Goal: Answer question/provide support: Answer question/provide support

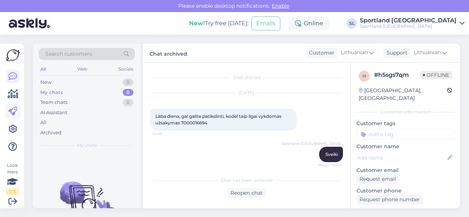
scroll to position [232, 0]
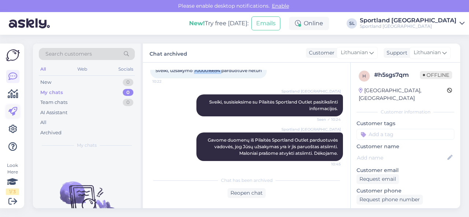
click at [15, 115] on icon at bounding box center [12, 111] width 9 height 9
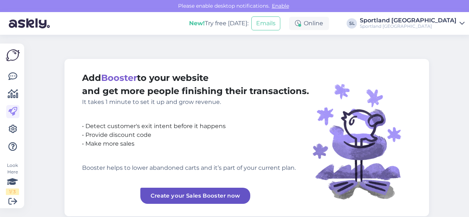
click at [11, 134] on icon at bounding box center [12, 129] width 9 height 9
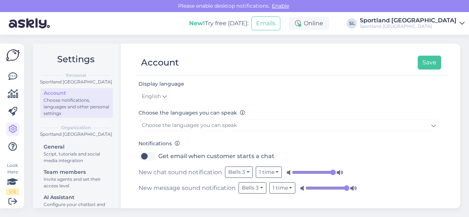
scroll to position [126, 0]
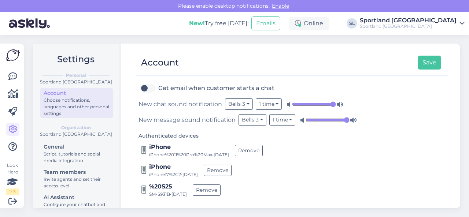
click at [332, 103] on input "range" at bounding box center [314, 104] width 44 height 7
click at [346, 117] on input "range" at bounding box center [328, 120] width 44 height 7
click at [433, 61] on button "Save" at bounding box center [429, 63] width 23 height 14
click at [14, 79] on icon at bounding box center [12, 76] width 9 height 9
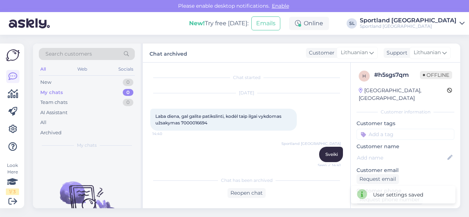
scroll to position [235, 0]
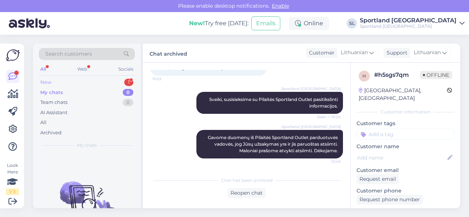
click at [99, 83] on div "New 1" at bounding box center [87, 82] width 96 height 10
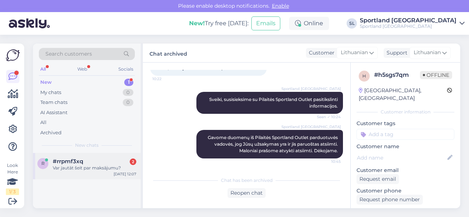
click at [85, 170] on div "Var jautāt šeit par maksājumu?" at bounding box center [95, 168] width 84 height 7
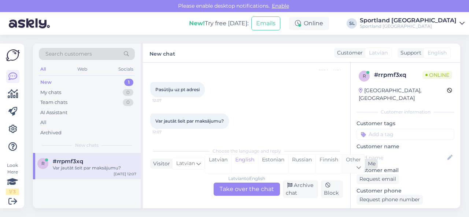
click at [348, 166] on div "Other" at bounding box center [353, 164] width 23 height 19
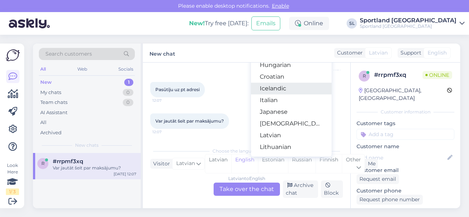
scroll to position [220, 0]
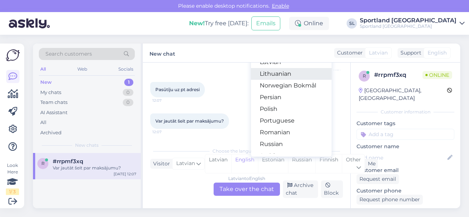
click at [274, 74] on link "Lithuanian" at bounding box center [291, 74] width 81 height 12
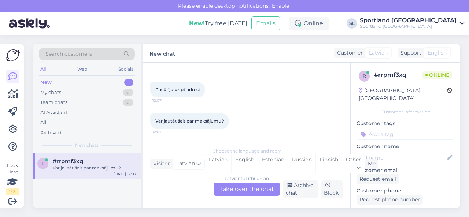
click at [257, 190] on div "[DEMOGRAPHIC_DATA] to Lithuanian Take over the chat" at bounding box center [247, 189] width 66 height 13
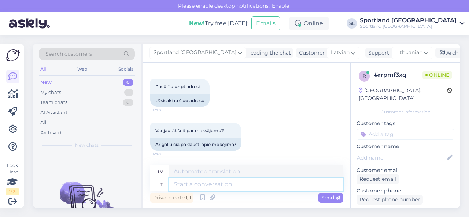
click at [219, 185] on textarea at bounding box center [256, 185] width 174 height 12
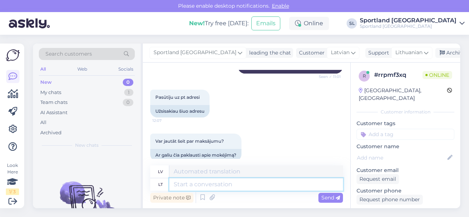
scroll to position [639, 0]
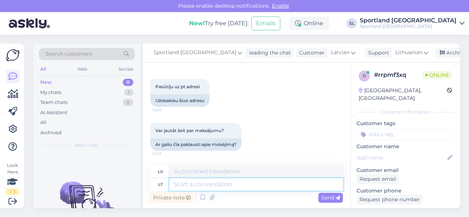
click at [218, 184] on textarea at bounding box center [256, 185] width 174 height 12
type textarea "Klauskite, [GEOGRAPHIC_DATA]"
type textarea "Jautāt,"
type textarea "Klauskite, pabandysime at"
type textarea "Jautājiet, mēs centīsimies."
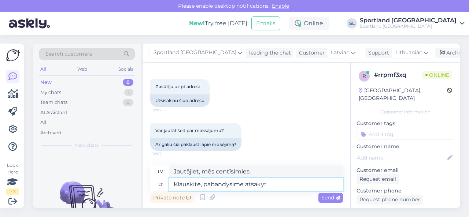
type textarea "Klauskite, pabandysime atsakyti"
type textarea "Jautājiet, mēs centīsimies atbildēt"
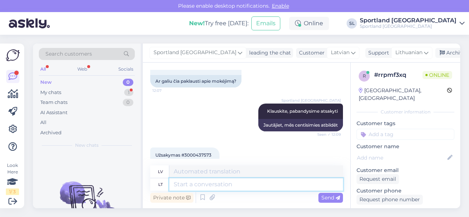
scroll to position [727, 0]
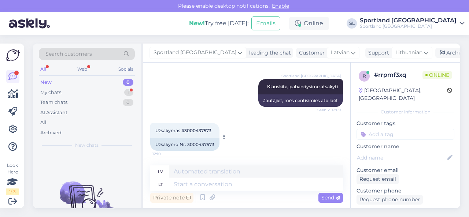
click at [203, 143] on div "Užsakymo Nr. 3000437573" at bounding box center [184, 145] width 69 height 12
copy div "3000437573"
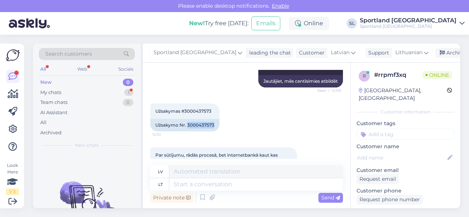
scroll to position [784, 0]
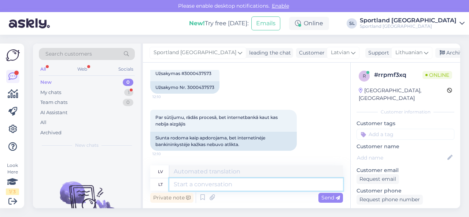
click at [205, 185] on textarea at bounding box center [256, 185] width 174 height 12
paste textarea "3000437573"
type textarea "3000437573"
type textarea "3000437573 taip už"
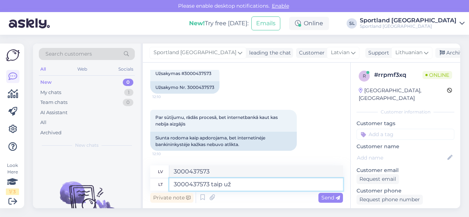
type textarea "3000437573 jā"
type textarea "3000437573 taip užsakymas ne"
type textarea "3000437573 jā pasūtījums"
type textarea "3000437573 taip užsakymas neapmokėtas,"
type textarea "3000437573 jā, pasūtījums nav apmaksāts,"
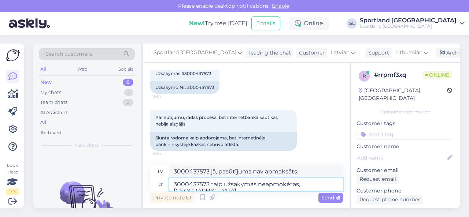
type textarea "3000437573 taip užsakymas neapmokėtas, galime t"
type textarea "3000437573 jā, pasūtījums nav apmaksāts, mēs varam"
type textarea "3000437573 taip užsakymas neapmokėtas, galime tik an"
type textarea "3000437573 jā, pasūtījums nav apmaksāts, mēs varam tikai"
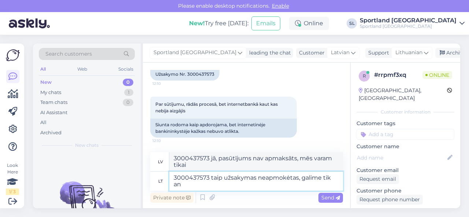
scroll to position [792, 0]
type textarea "3000437573 taip užsakymas neapmokėtas, galime tik anuliuoti. P"
type textarea "3000437573 jā, pasūtījums nav apmaksāts, mēs to varam tikai atcelt."
type textarea "3000437573 taip užsakymas neapmokėtas, galime tik anuliuoti. Pateikite nau"
type textarea "3000437573 jā, pasūtījums nav apmaksāts, mēs to varam tikai atcelt. Lūdzu, snie…"
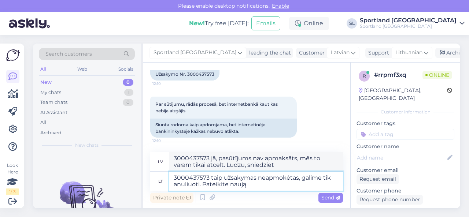
type textarea "3000437573 taip užsakymas neapmokėtas, galime tik anuliuoti. Pateikite naują u"
type textarea "3000437573 jā, pasūtījums nav apmaksāts, mēs to varam tikai atcelt. Lūdzu, iesn…"
type textarea "3000437573 taip užsakymas neapmokėtas, galime tik anuliuoti. Pateikite naują už…"
type textarea "3000437573 jā, pasūtījums nav apmaksāts, mēs to varam tikai atcelt. Lūdzu, veic…"
type textarea "3000437573 taip užsakymas neapmokėtas, galime tik anuliuoti. Pateikite naują už…"
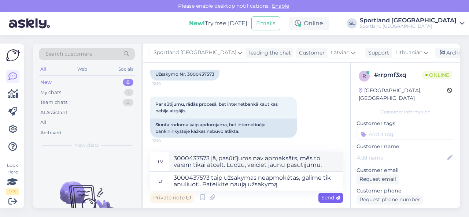
click at [324, 198] on span "Send" at bounding box center [331, 198] width 19 height 7
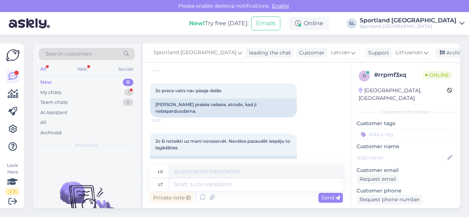
scroll to position [986, 0]
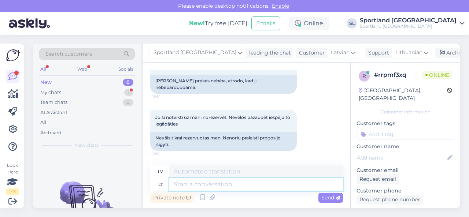
click at [229, 183] on textarea at bounding box center [256, 185] width 174 height 12
type textarea "Po"
type textarea "[PERSON_NAME]"
type textarea "Po neapm"
type textarea "Pēc brīža"
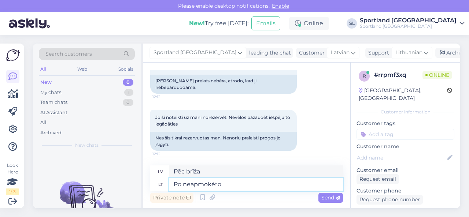
type textarea "Po neapmokėto u"
type textarea "Pēc neapmaksas"
type textarea "Po neapmokėto užsakymo a"
type textarea "Pēc neapmaksāta pasūtījuma"
type textarea "Po neapmokėto užsakymo atšaukimo pe"
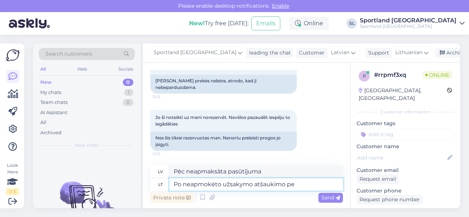
type textarea "Pēc neapmaksāta pasūtījuma atcelšanas"
type textarea "Po neapmokėto užsakymo atšaukimo per"
type textarea "Pēc neapmaksāta pasūtījuma atcelšanas laikā"
type textarea "Po neapmokėto užsakymo atšaukimo per 5-10min"
type textarea "Pēc neapmaksāta pasūtījuma atcelšanas 5–10 dienu laikā"
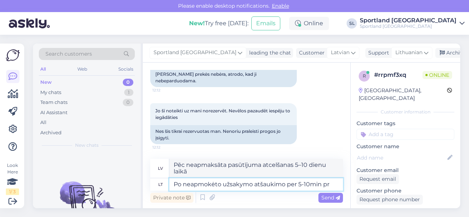
type textarea "Po neapmokėto užsakymo atšaukimo per 5-10min pre"
type textarea "Pēc neapmaksāta pasūtījuma atcelšanas 5–10 minūšu laikā"
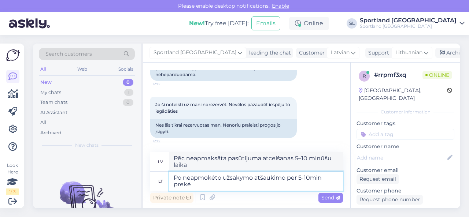
type textarea "Po neapmokėto užsakymo atšaukimo per 5-10min prekė g"
type textarea "Pēc neapmaksāta pasūtījuma atcelšanas prece tiks piegādāta 5–10 minūšu laikā."
type textarea "Po neapmokėto užsakymo atšaukimo per 5-10min prekė grįš į"
type textarea "Pēc neapmaksāta pasūtījuma atcelšanas prece jums tiks atgriezta 5–10 minūšu lai…"
type textarea "Po neapmokėto užsakymo atšaukimo per 5-10min prekė grįš į prekybą. G"
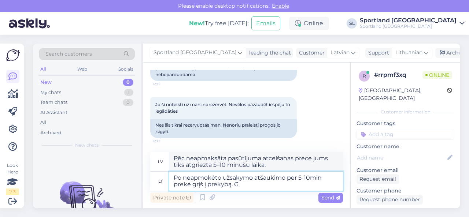
type textarea "Pēc neapmaksāta pasūtījuma atcelšanas prece atgriezīsies noliktavā 5–10 minūšu …"
type textarea "Po neapmokėto užsakymo atšaukimo per 5-10min prekė grįš į prekybą. Galėsite p"
type textarea "Pēc neapmaksāta pasūtījuma atcelšanas prece atkal būs pārdošanā 5–10 minūšu lai…"
type textarea "Po neapmokėto užsakymo atšaukimo per 5-10min prekė grįš į prekybą. Galėsite pat…"
type textarea "Pēc neapmaksāta pasūtījuma atcelšanas prece atkal būs pārdošanā 5–10 minūšu lai…"
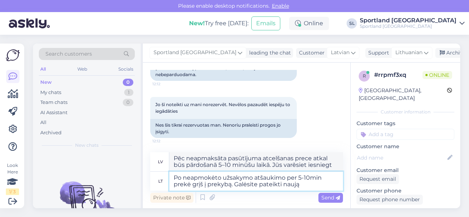
type textarea "Po neapmokėto užsakymo atšaukimo per 5-10min prekė grįš į prekybą. Galėsite pat…"
type textarea "Pēc neapmaksāta pasūtījuma atcelšanas prece atkal būs pārdošanā 5–10 minūšu lai…"
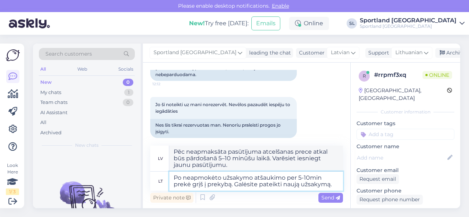
type textarea "Po neapmokėto užsakymo atšaukimo per 5-10min prekė grįš į prekybą. Galėsite pat…"
type textarea "Pēc neapmaksāta pasūtījuma atcelšanas prece atkal būs pārdošanā 5–10 minūšu lai…"
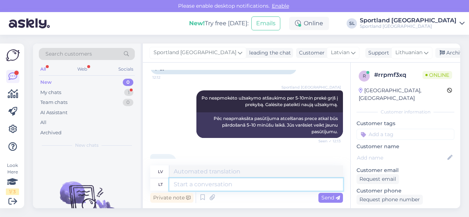
scroll to position [1094, 0]
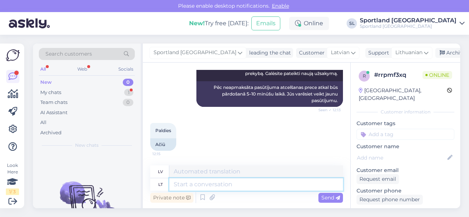
click at [237, 183] on textarea at bounding box center [256, 185] width 174 height 12
click at [238, 184] on textarea at bounding box center [256, 185] width 174 height 12
